Goal: Task Accomplishment & Management: Use online tool/utility

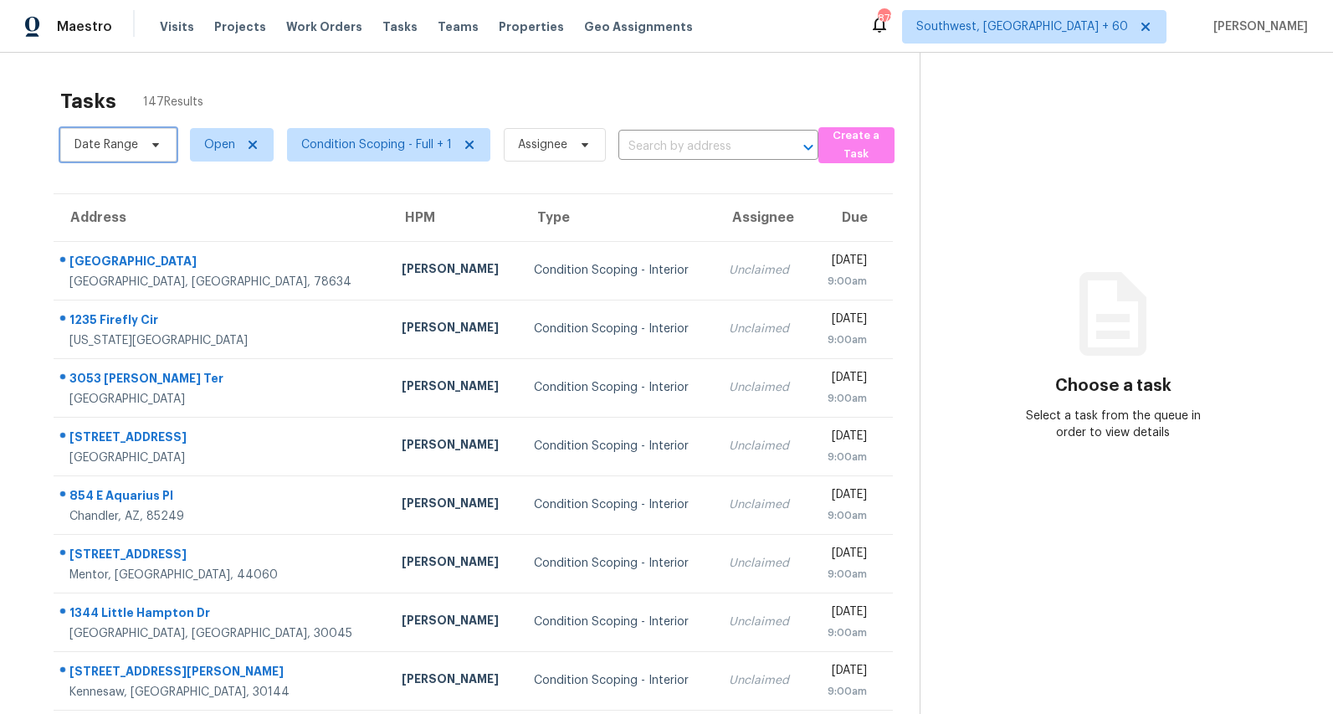
click at [141, 145] on span "Date Range" at bounding box center [118, 144] width 116 height 33
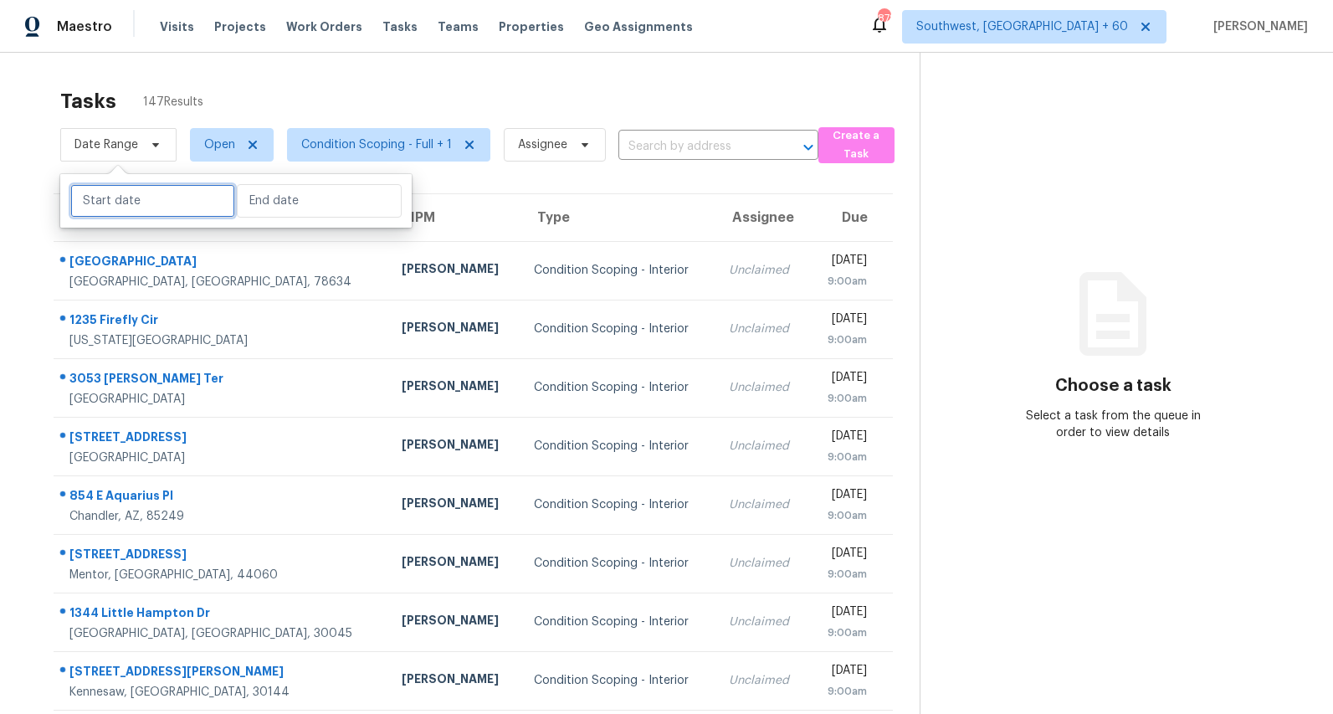
click at [148, 197] on input "text" at bounding box center [152, 200] width 165 height 33
select select "8"
select select "2025"
select select "9"
select select "2025"
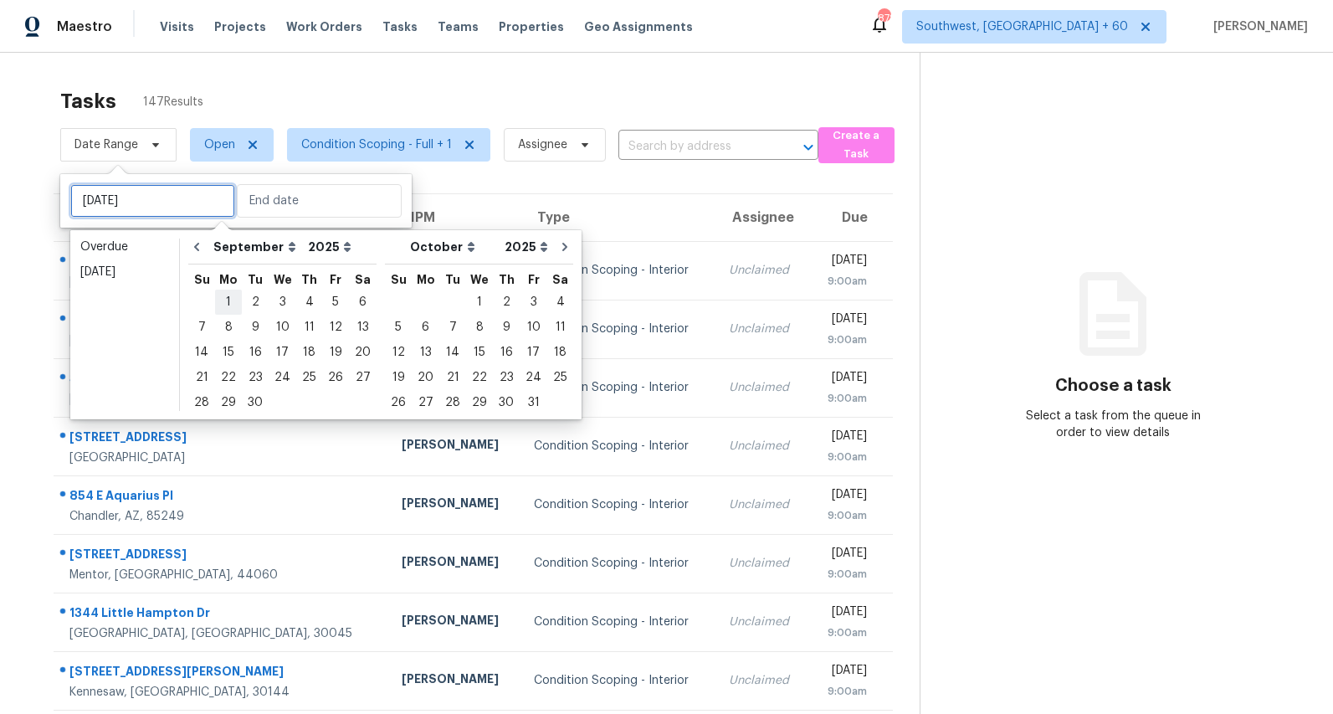
type input "Mon, Sep 01"
click at [245, 297] on div "2" at bounding box center [255, 301] width 27 height 23
type input "Tue, Sep 02"
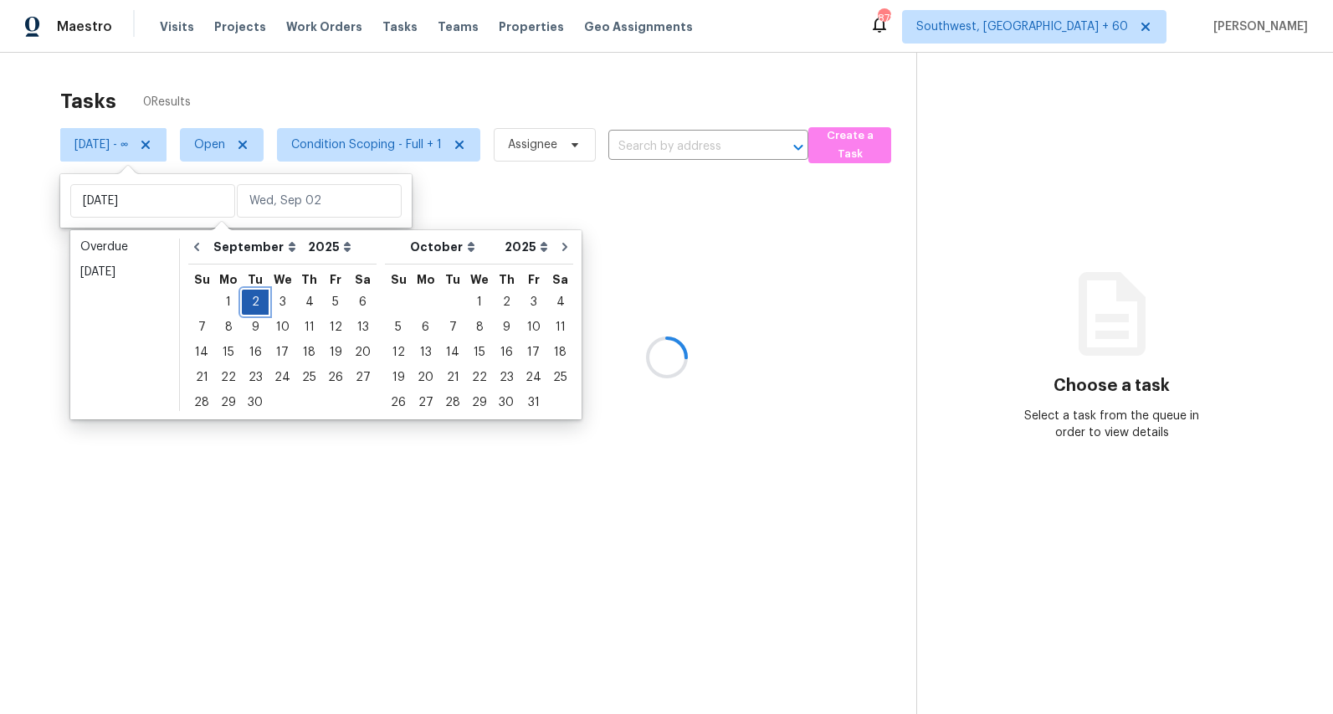
click at [245, 297] on div "2" at bounding box center [255, 301] width 27 height 23
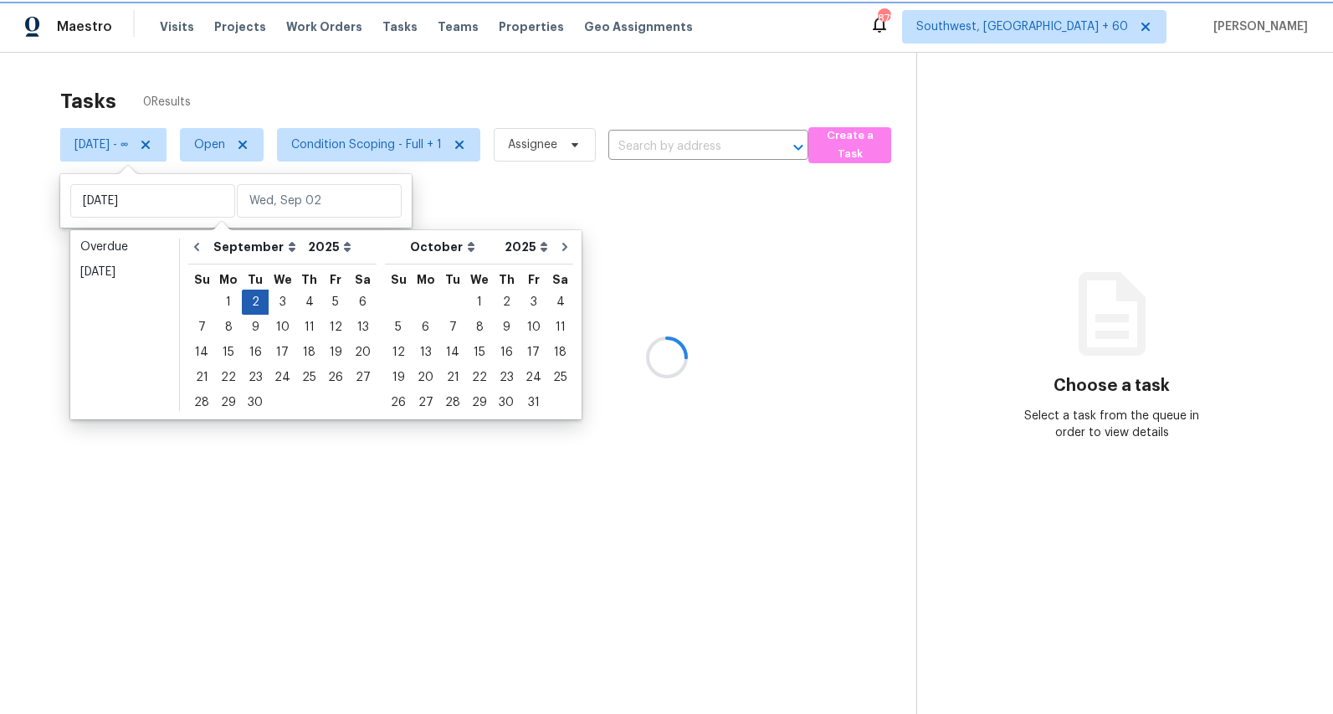
type input "Tue, Sep 02"
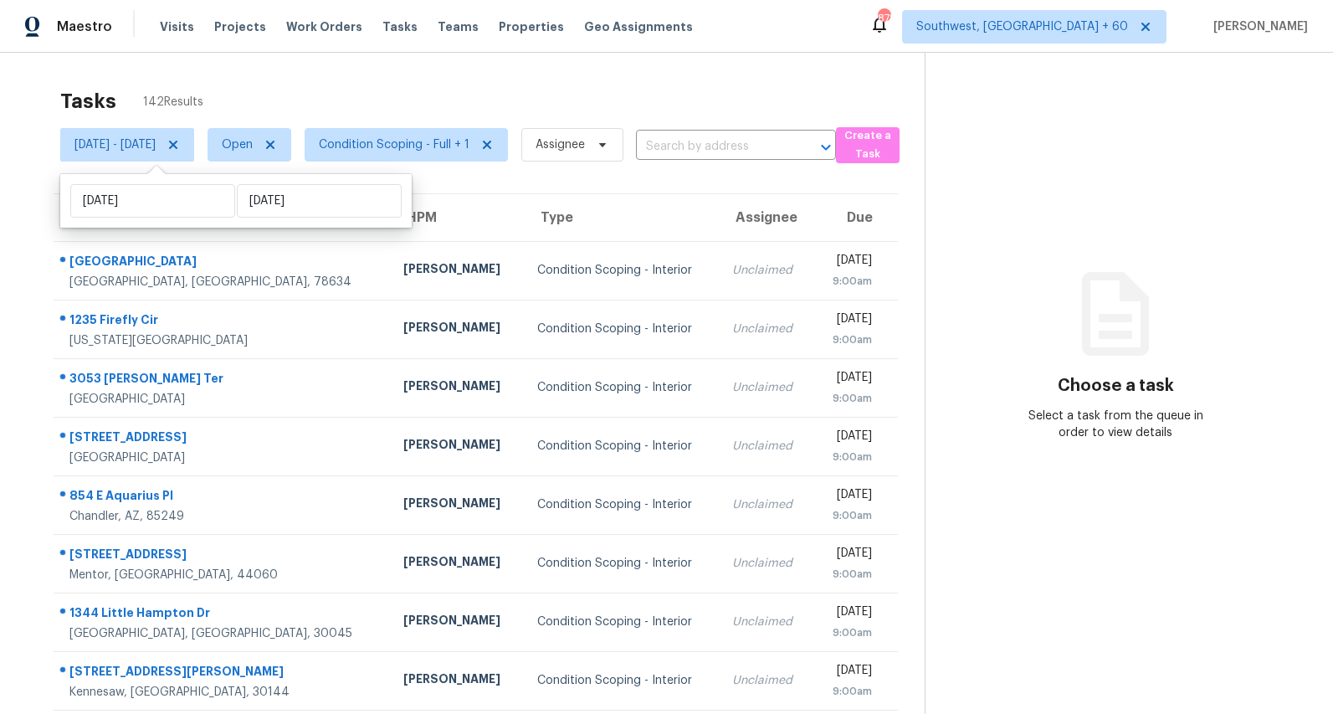
click at [239, 72] on div "Tasks 142 Results Tue, Sep 02 - Tue, Sep 02 Open Condition Scoping - Full + 1 A…" at bounding box center [666, 462] width 1333 height 819
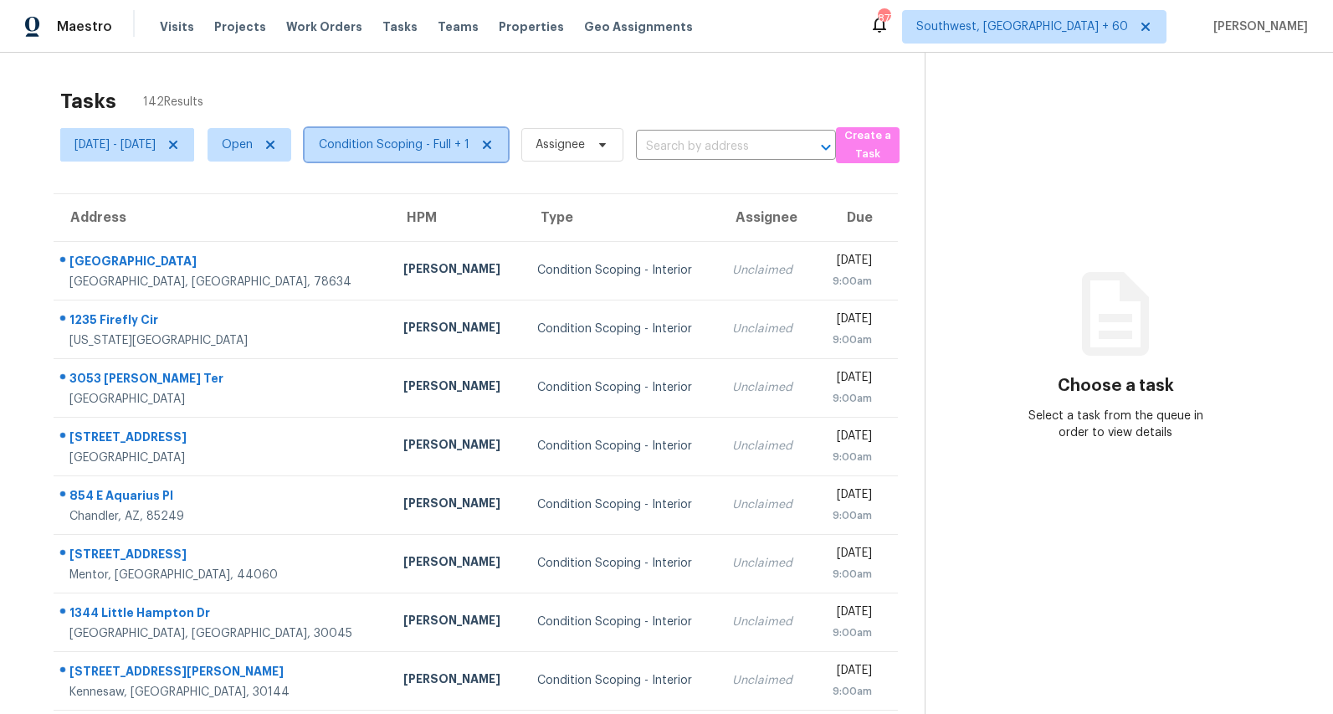
click at [416, 142] on span "Condition Scoping - Full + 1" at bounding box center [394, 144] width 151 height 17
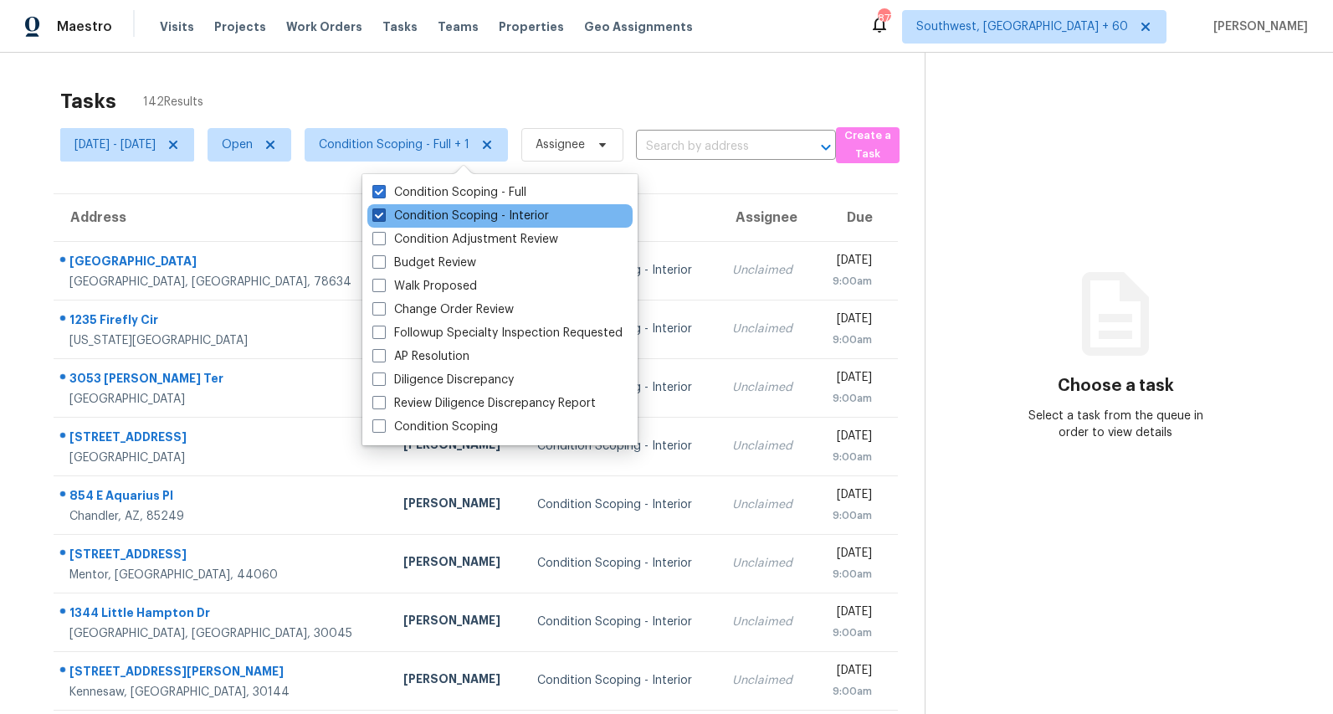
click at [412, 213] on label "Condition Scoping - Interior" at bounding box center [460, 215] width 177 height 17
click at [383, 213] on input "Condition Scoping - Interior" at bounding box center [377, 212] width 11 height 11
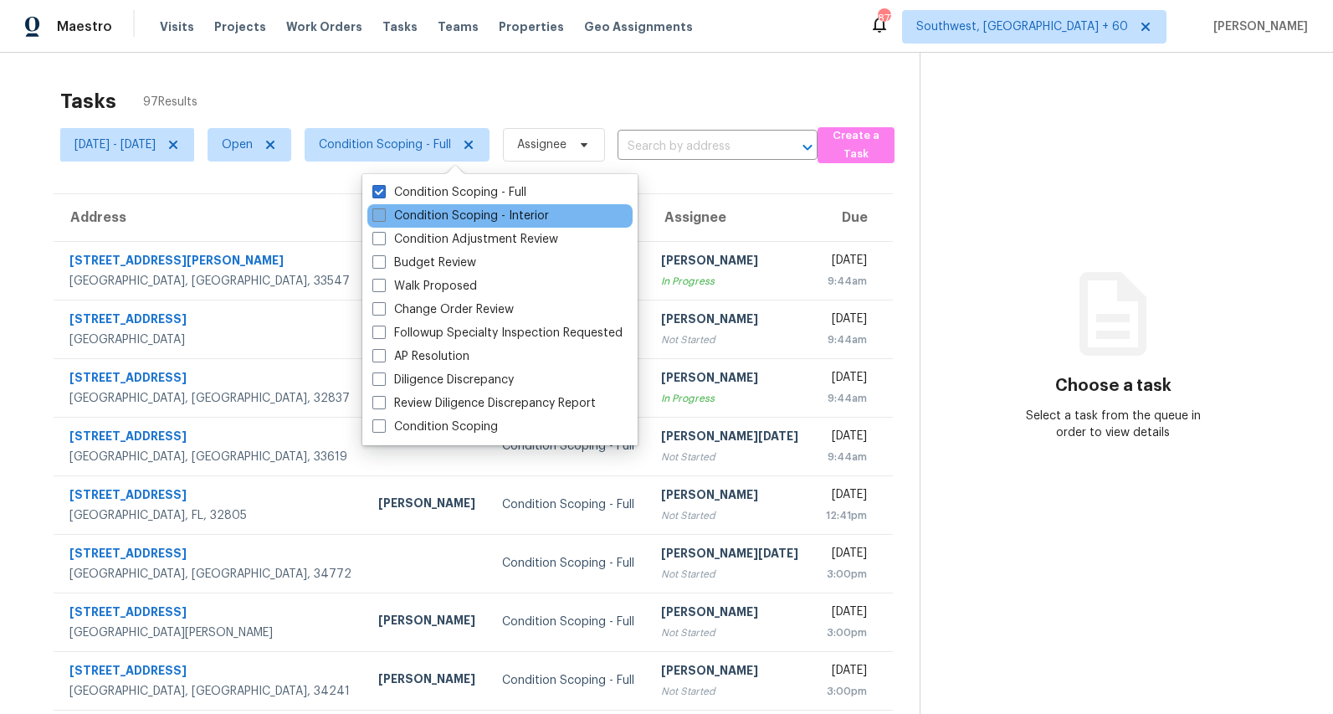
click at [412, 213] on label "Condition Scoping - Interior" at bounding box center [460, 215] width 177 height 17
click at [383, 213] on input "Condition Scoping - Interior" at bounding box center [377, 212] width 11 height 11
checkbox input "true"
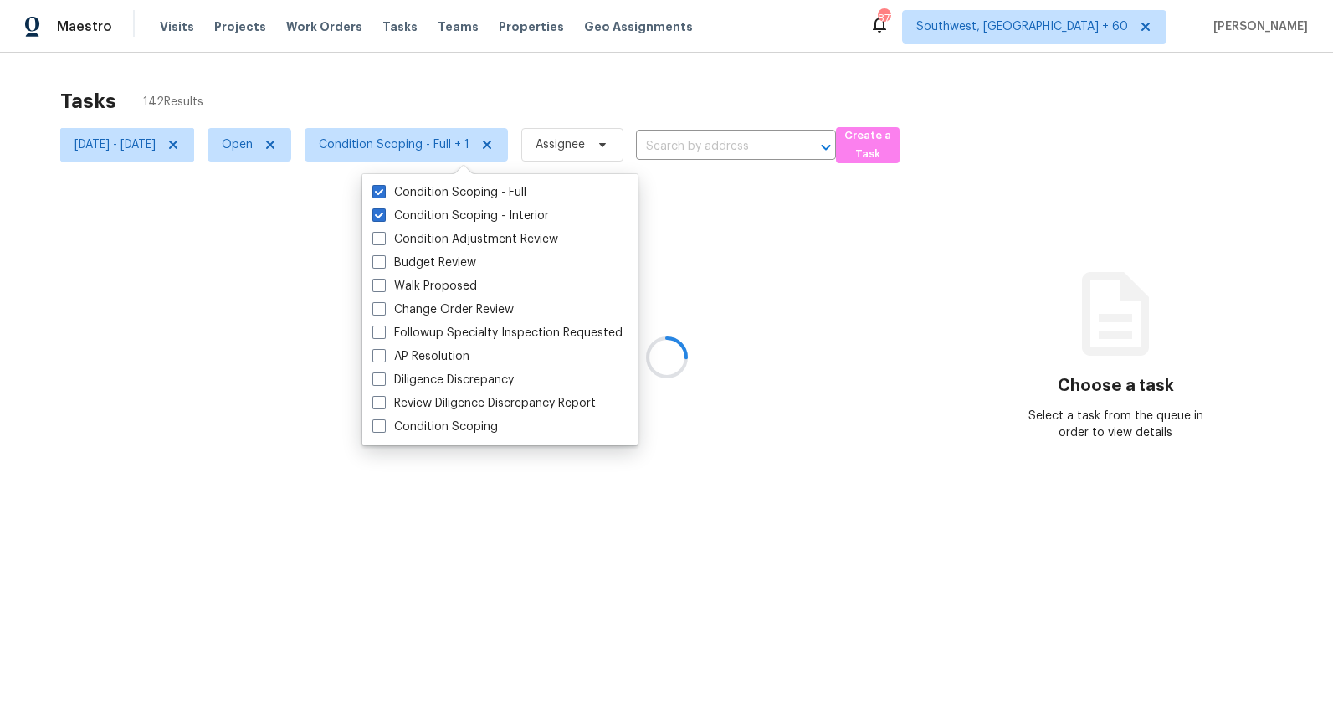
click at [378, 76] on div at bounding box center [666, 357] width 1333 height 714
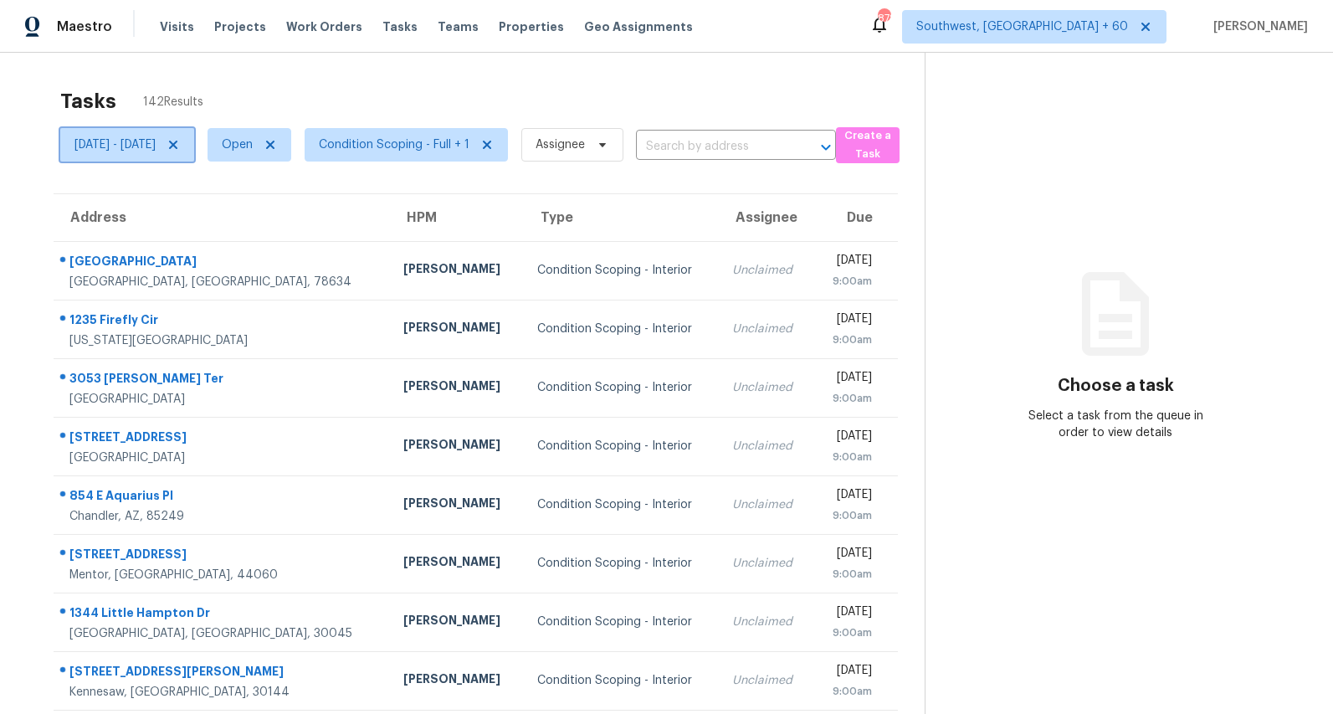
click at [156, 150] on span "Tue, Sep 02 - Tue, Sep 02" at bounding box center [114, 144] width 81 height 17
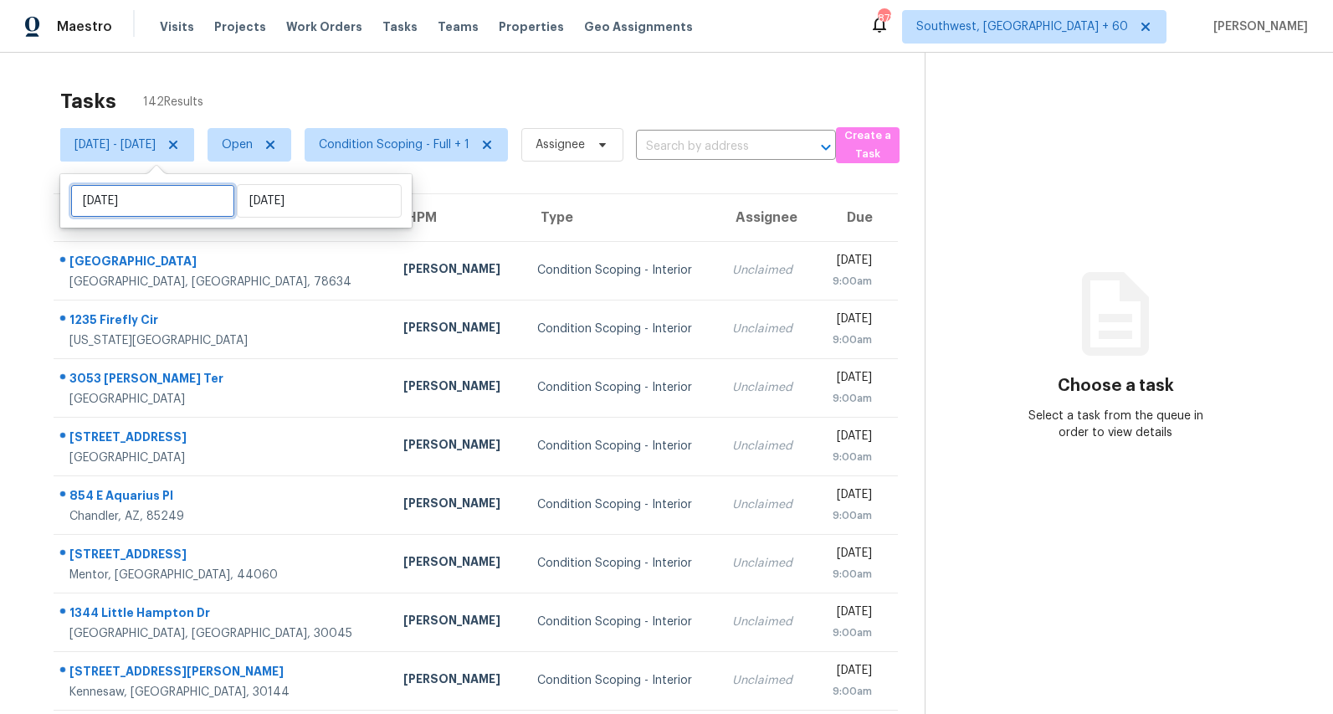
click at [186, 198] on input "Tue, Sep 02" at bounding box center [152, 200] width 165 height 33
select select "8"
select select "2025"
select select "9"
select select "2025"
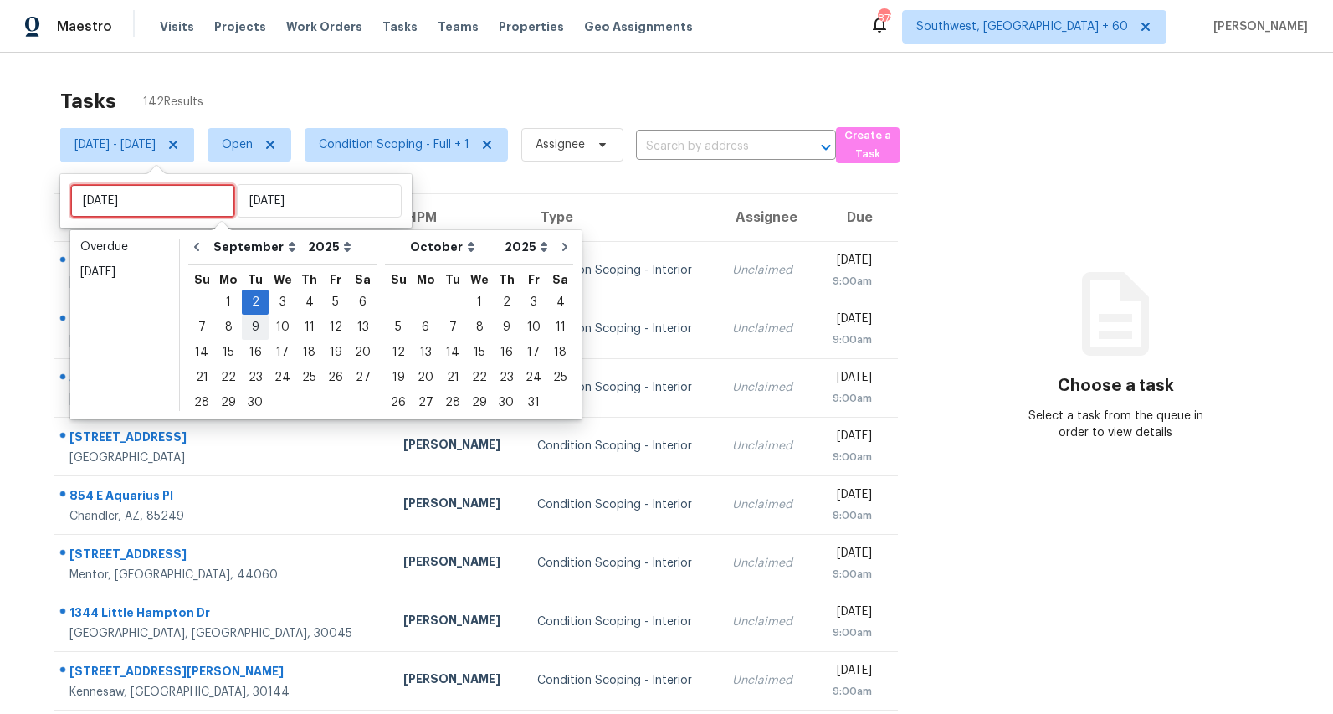
type input "Tue, Sep 09"
click at [275, 298] on div "3" at bounding box center [283, 301] width 28 height 23
type input "Wed, Sep 03"
type input "Tue, Sep 02"
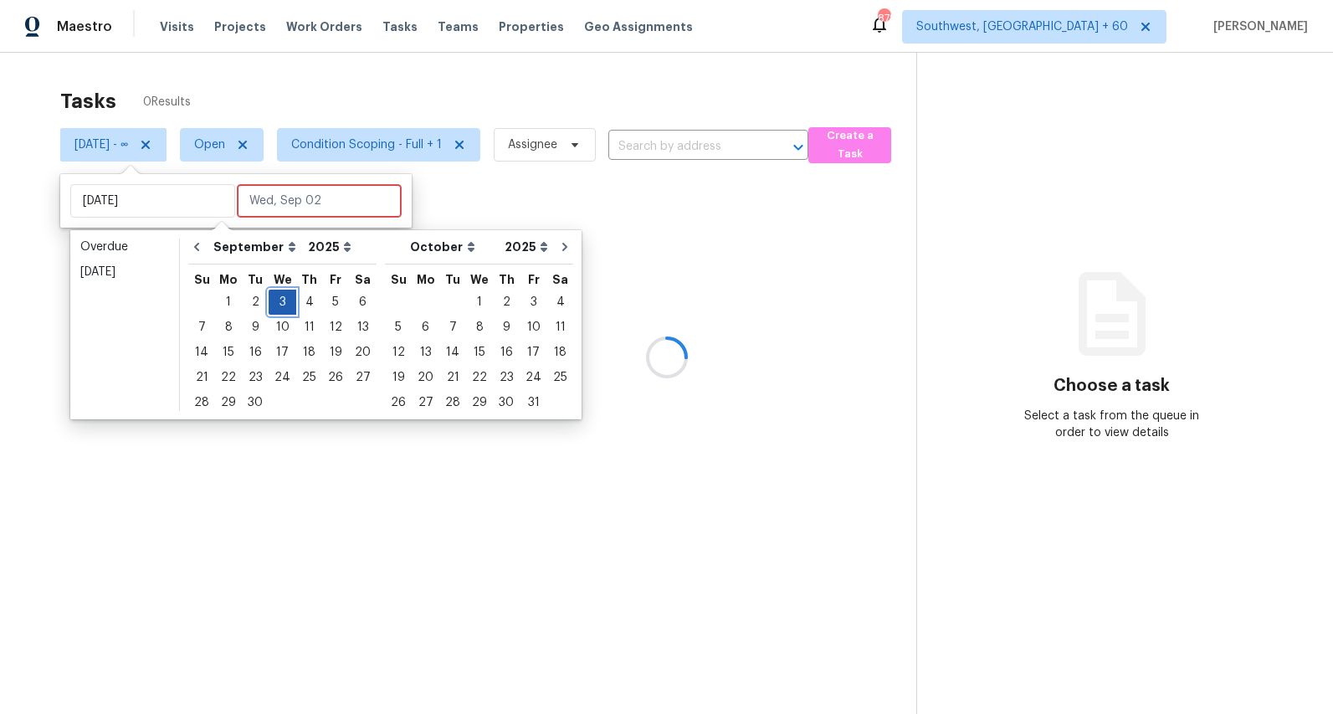
click at [275, 298] on div "3" at bounding box center [283, 301] width 28 height 23
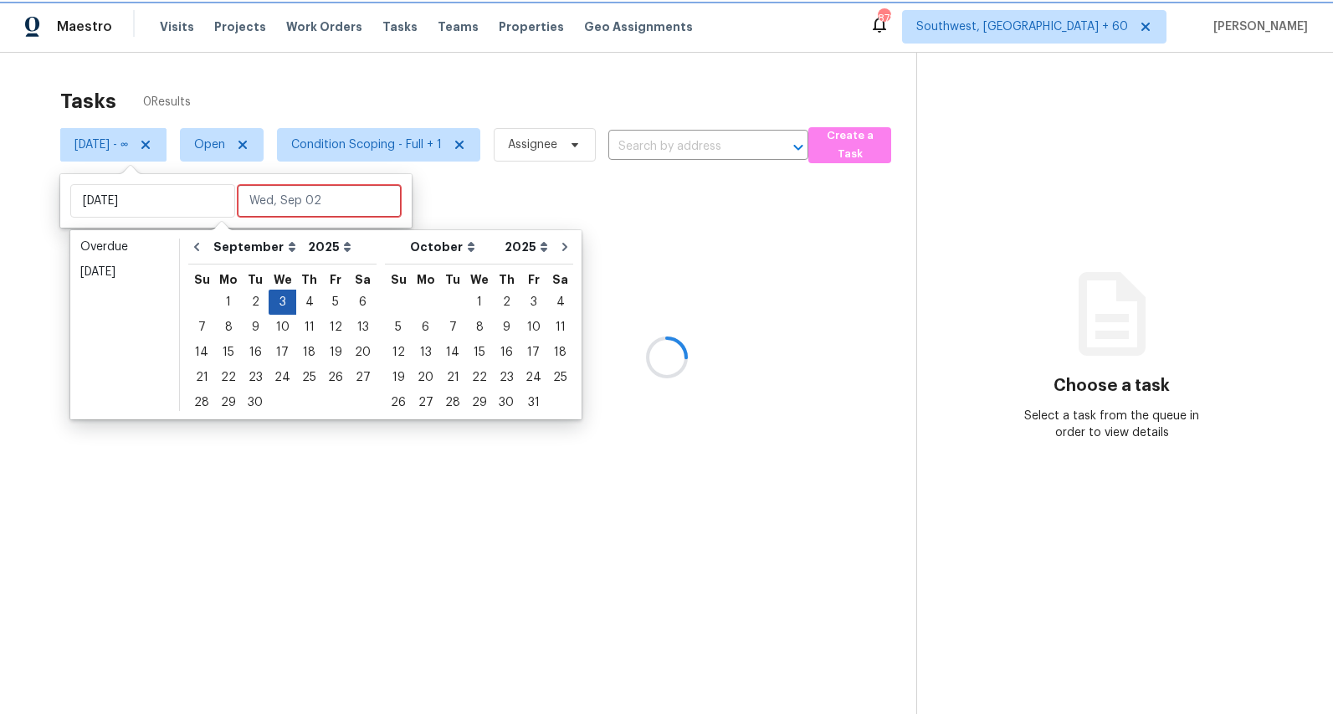
type input "Wed, Sep 03"
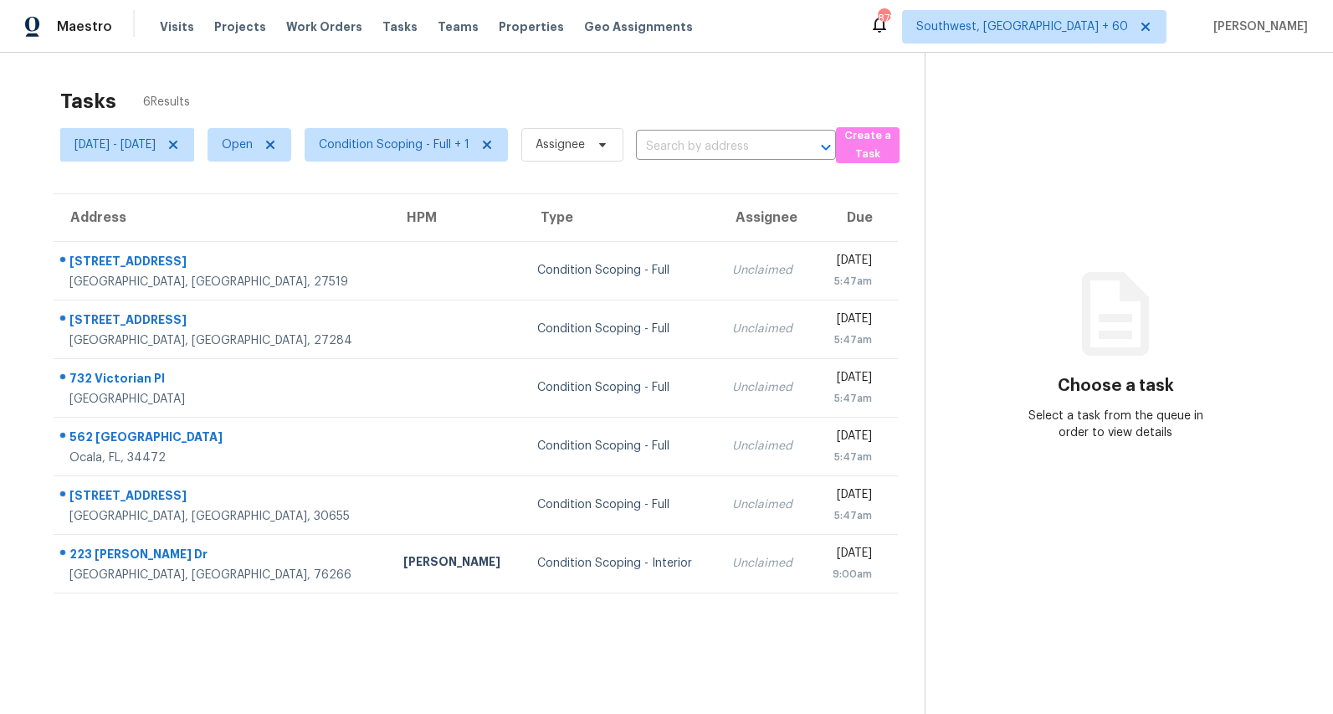
click at [367, 82] on div "Tasks 6 Results" at bounding box center [492, 101] width 864 height 44
click at [494, 153] on span "Condition Scoping - Full + 1" at bounding box center [406, 144] width 203 height 33
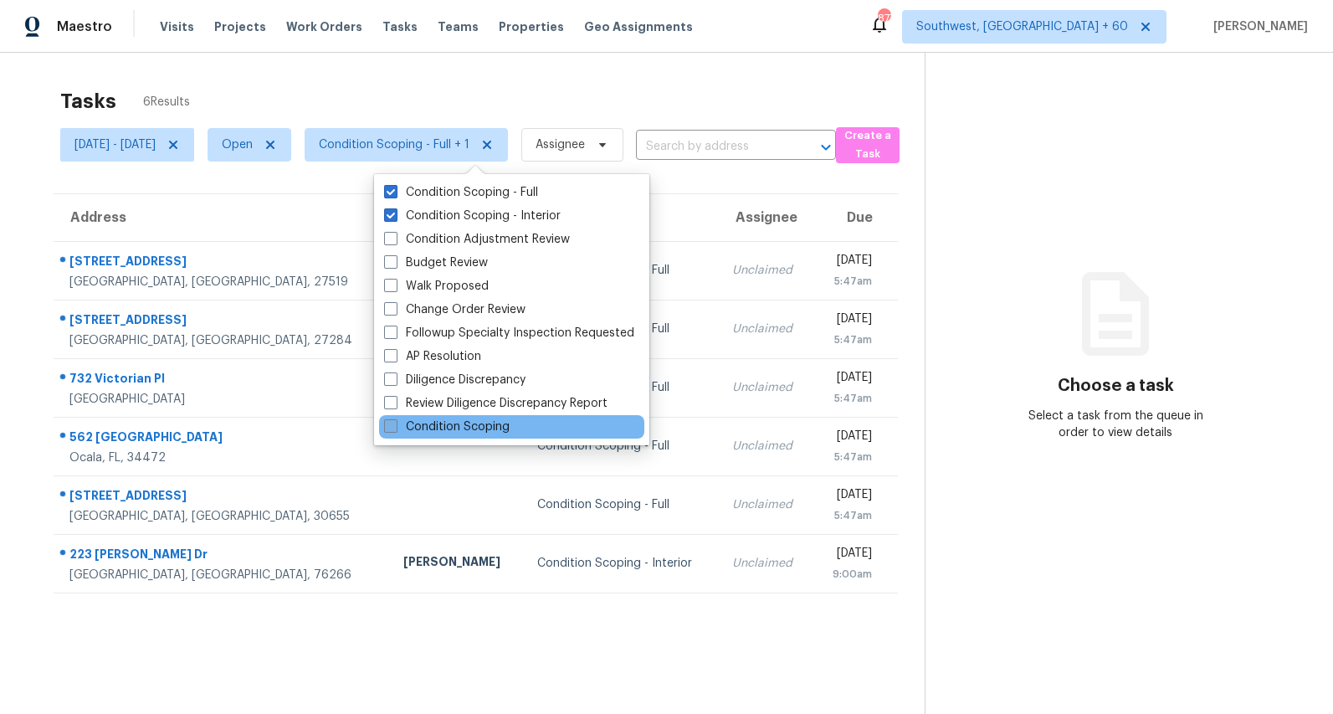
click at [469, 425] on label "Condition Scoping" at bounding box center [446, 426] width 125 height 17
click at [395, 425] on input "Condition Scoping" at bounding box center [389, 423] width 11 height 11
checkbox input "true"
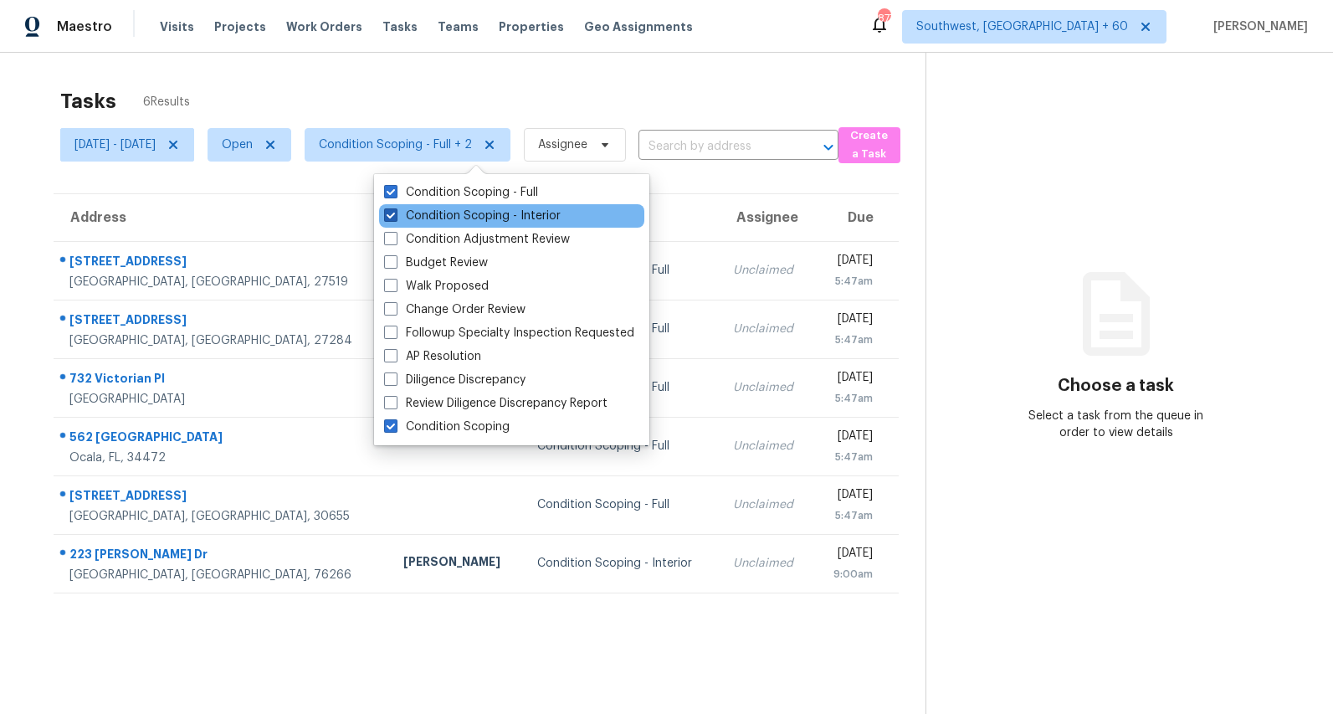
click at [445, 217] on label "Condition Scoping - Interior" at bounding box center [472, 215] width 177 height 17
click at [395, 217] on input "Condition Scoping - Interior" at bounding box center [389, 212] width 11 height 11
checkbox input "false"
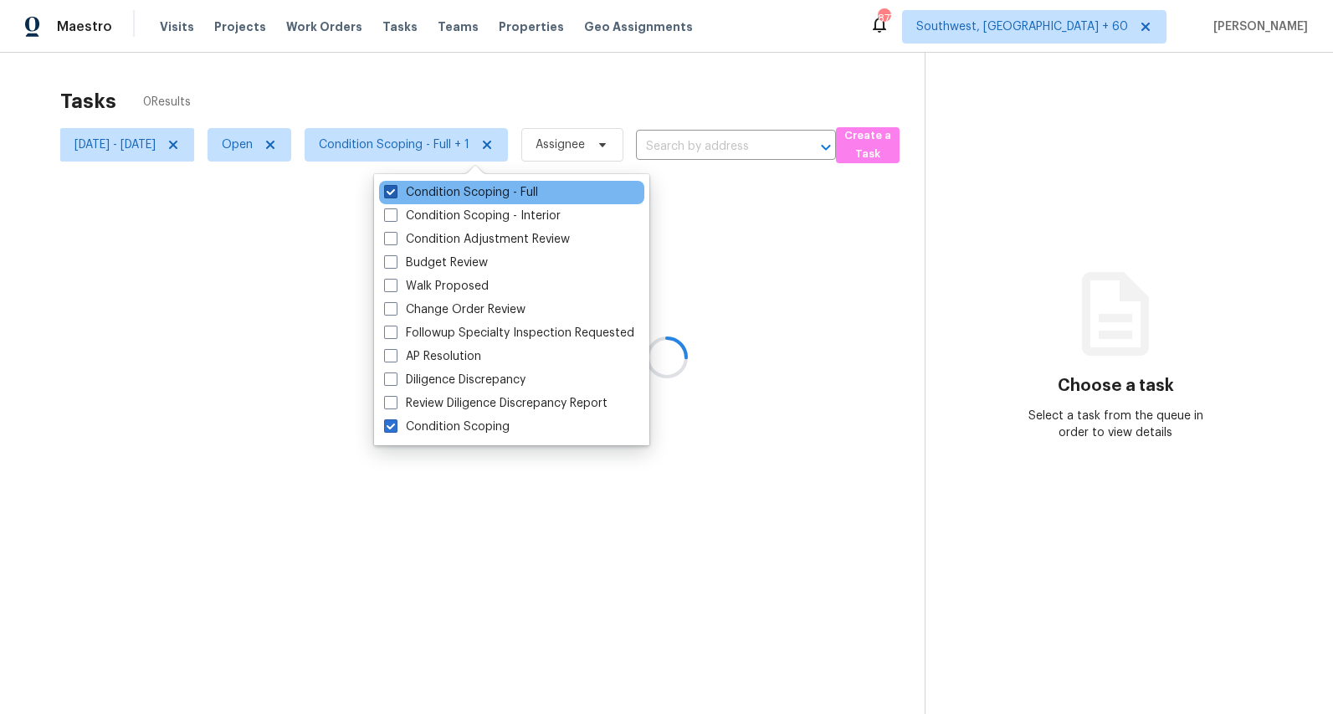
click at [437, 186] on label "Condition Scoping - Full" at bounding box center [461, 192] width 154 height 17
click at [395, 186] on input "Condition Scoping - Full" at bounding box center [389, 189] width 11 height 11
checkbox input "false"
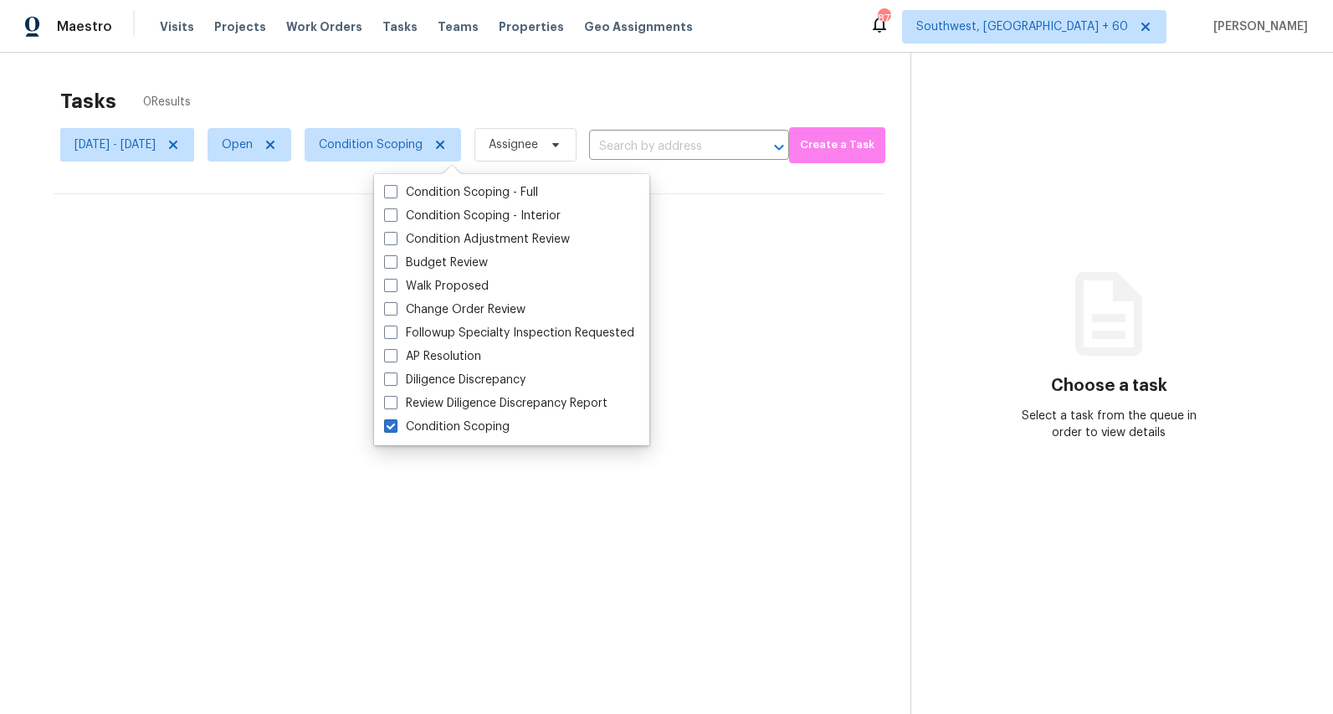
click at [248, 73] on div "Tasks 0 Results Wed, Sep 03 - Wed, Sep 03 Open Condition Scoping Assignee ​ Cre…" at bounding box center [666, 410] width 1333 height 714
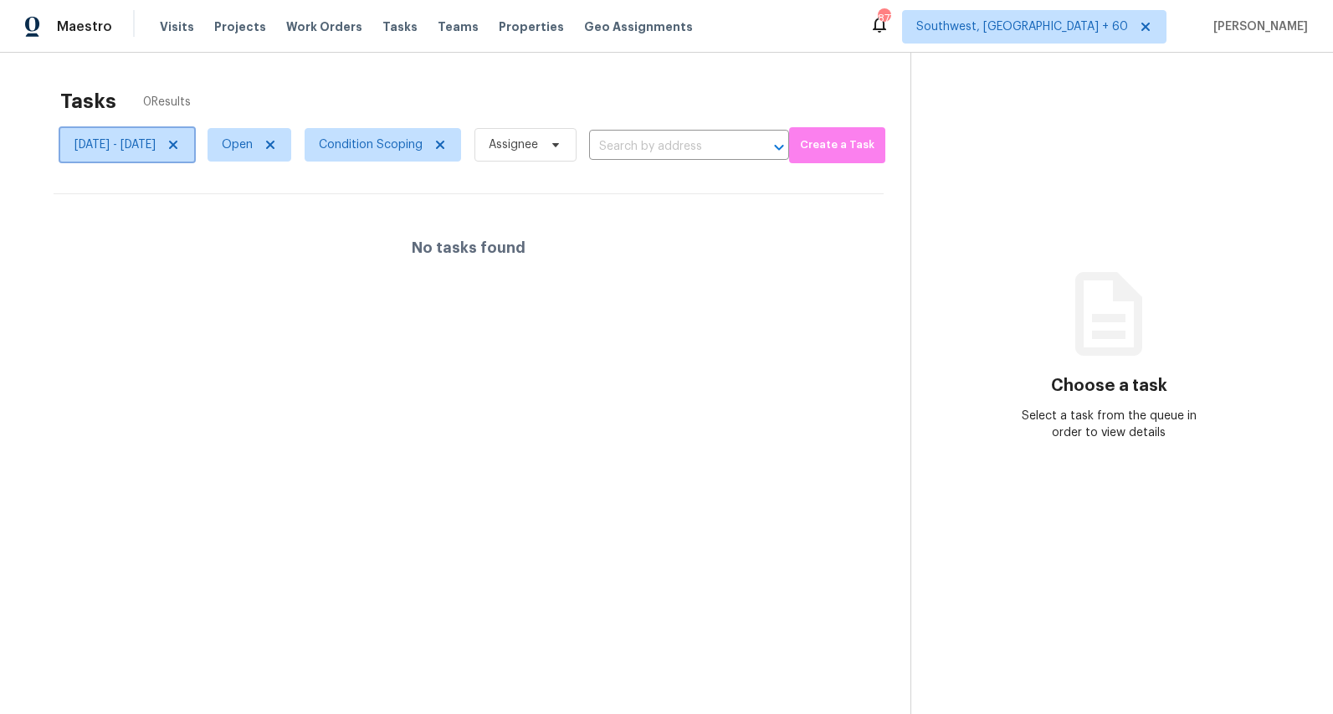
click at [177, 146] on icon at bounding box center [173, 145] width 8 height 8
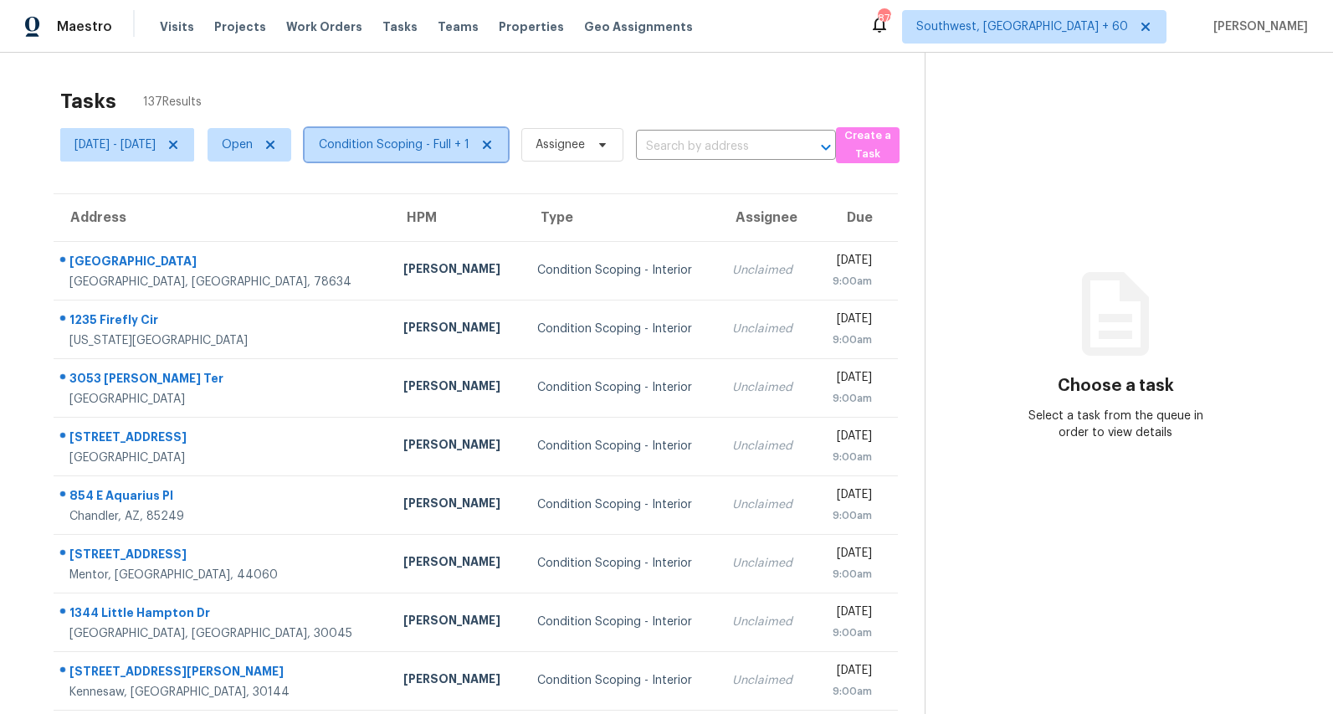
click at [411, 145] on span "Condition Scoping - Full + 1" at bounding box center [394, 144] width 151 height 17
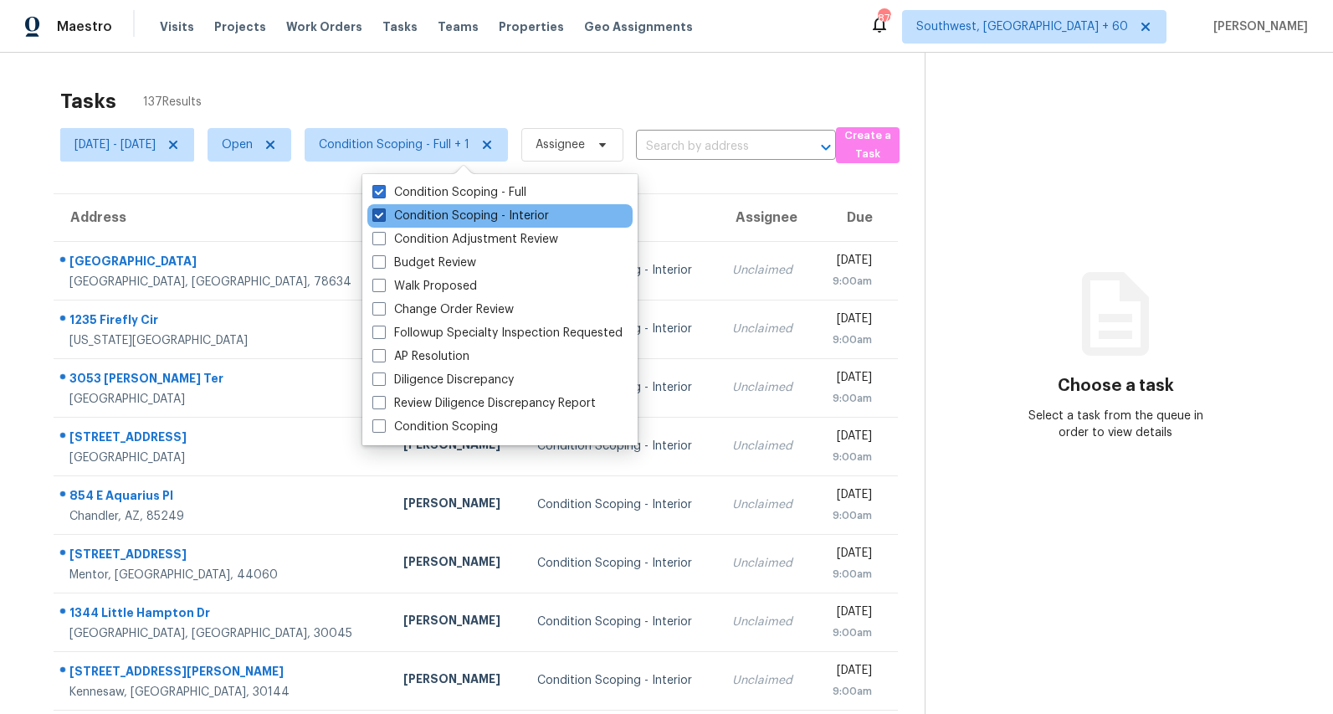
click at [412, 211] on label "Condition Scoping - Interior" at bounding box center [460, 215] width 177 height 17
click at [383, 211] on input "Condition Scoping - Interior" at bounding box center [377, 212] width 11 height 11
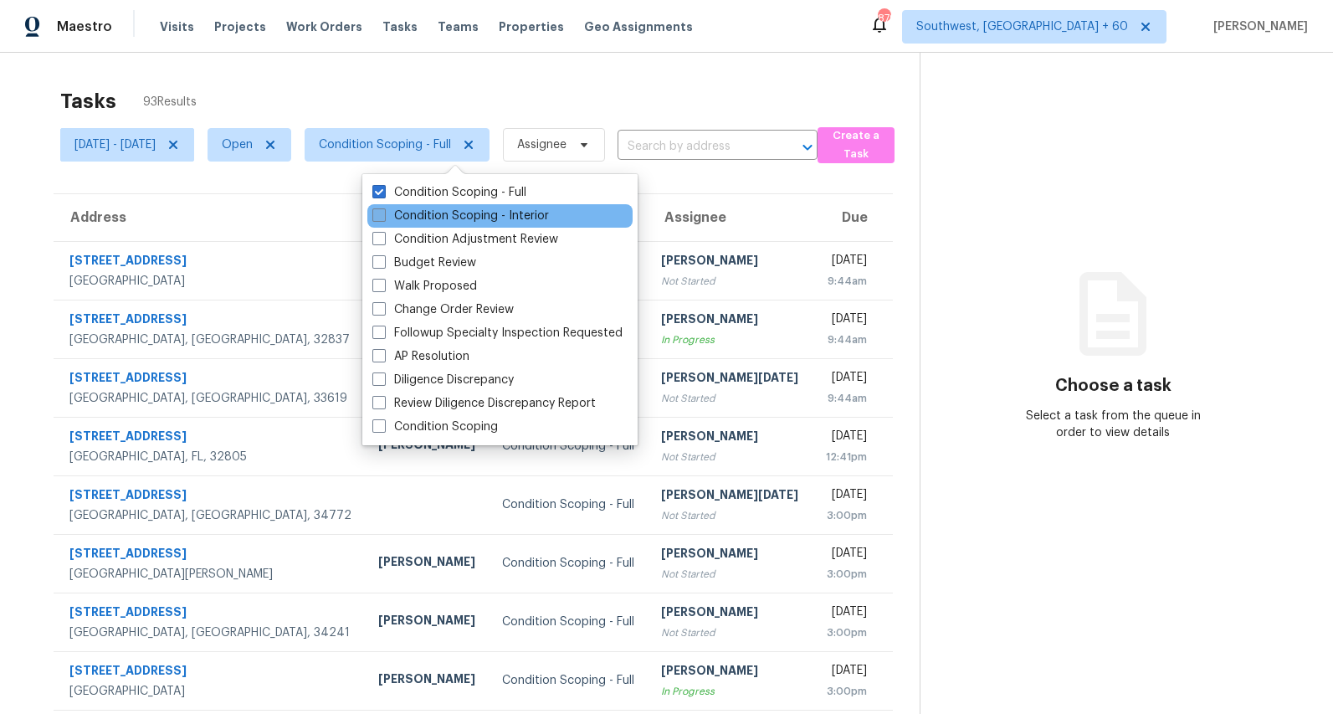
click at [482, 217] on label "Condition Scoping - Interior" at bounding box center [460, 215] width 177 height 17
click at [383, 217] on input "Condition Scoping - Interior" at bounding box center [377, 212] width 11 height 11
checkbox input "true"
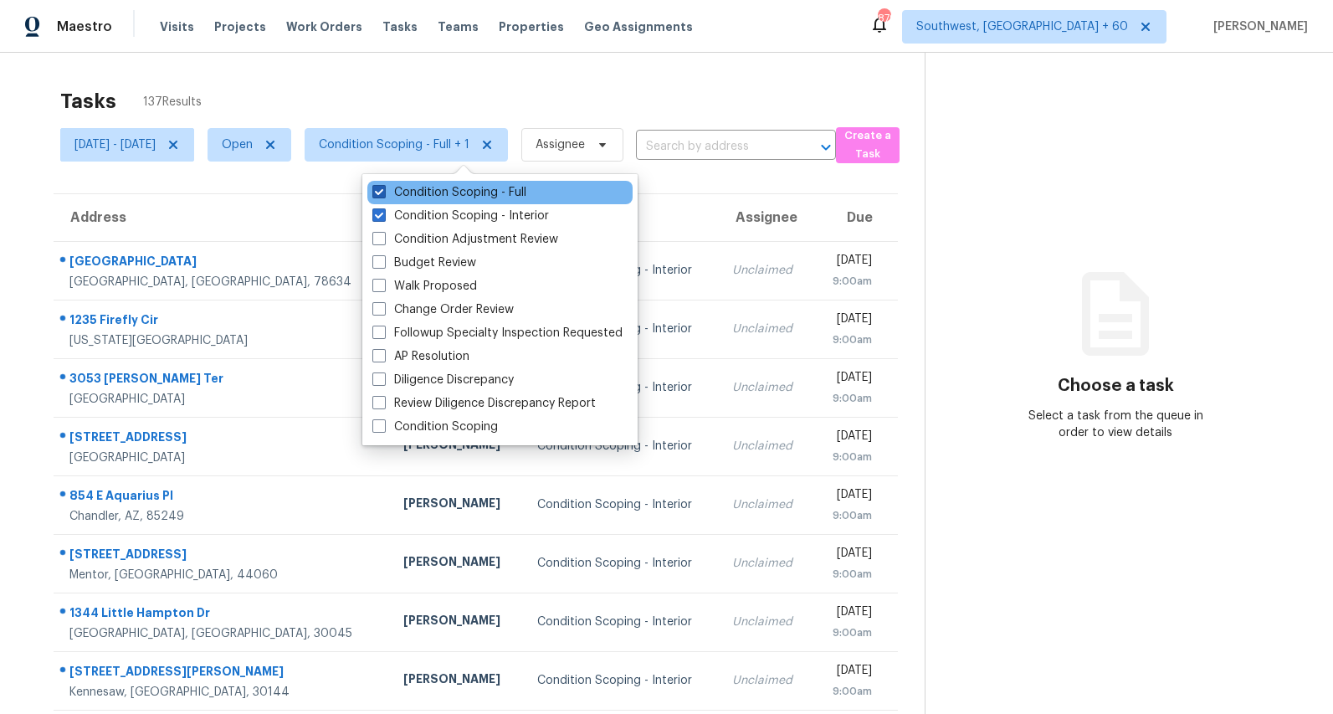
click at [473, 194] on label "Condition Scoping - Full" at bounding box center [449, 192] width 154 height 17
click at [383, 194] on input "Condition Scoping - Full" at bounding box center [377, 189] width 11 height 11
checkbox input "false"
